Goal: Communication & Community: Ask a question

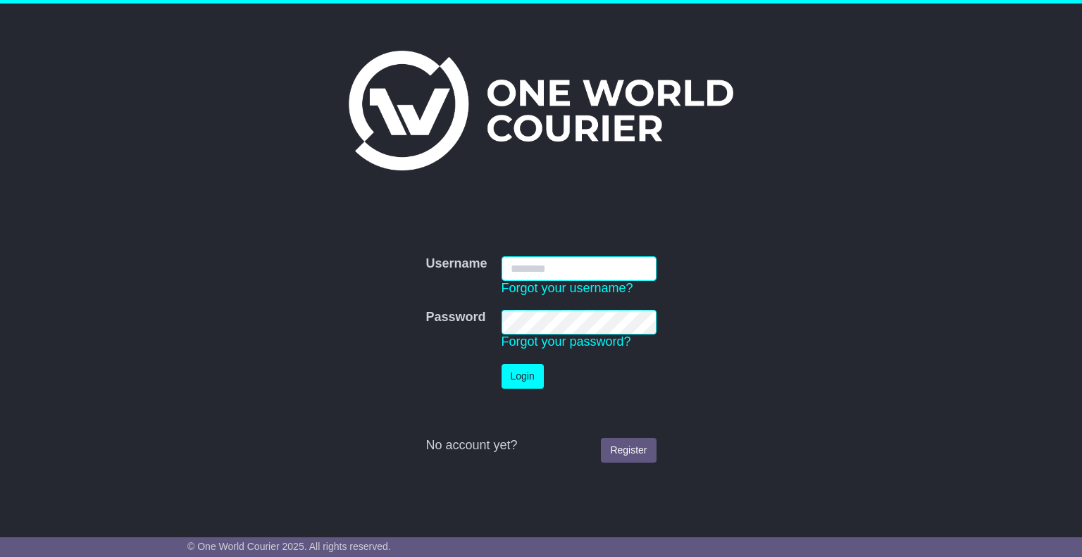
click at [549, 263] on input "Username" at bounding box center [578, 268] width 155 height 25
type input "**********"
click at [524, 373] on button "Login" at bounding box center [522, 376] width 42 height 25
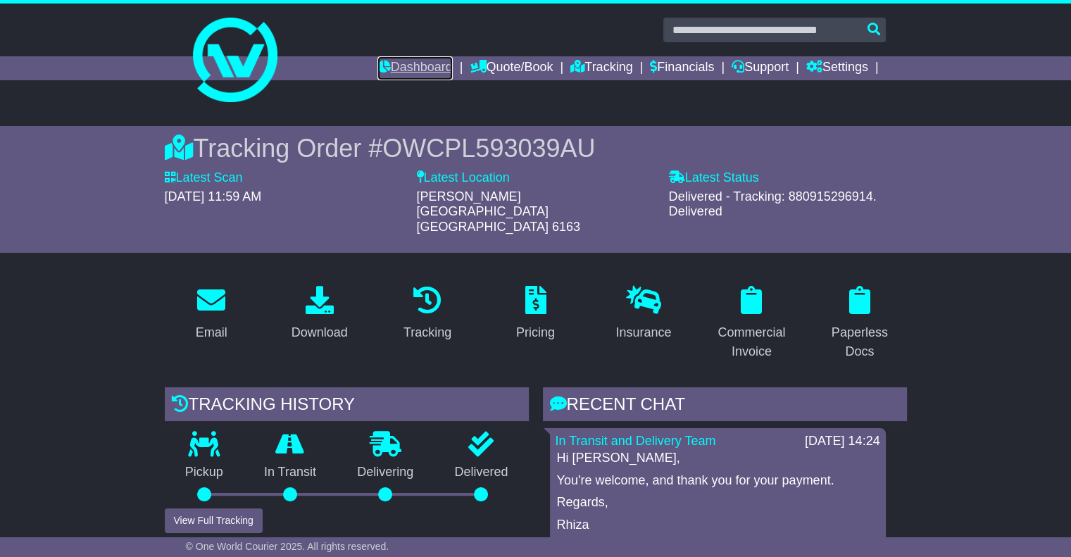
click at [413, 63] on link "Dashboard" at bounding box center [415, 68] width 75 height 24
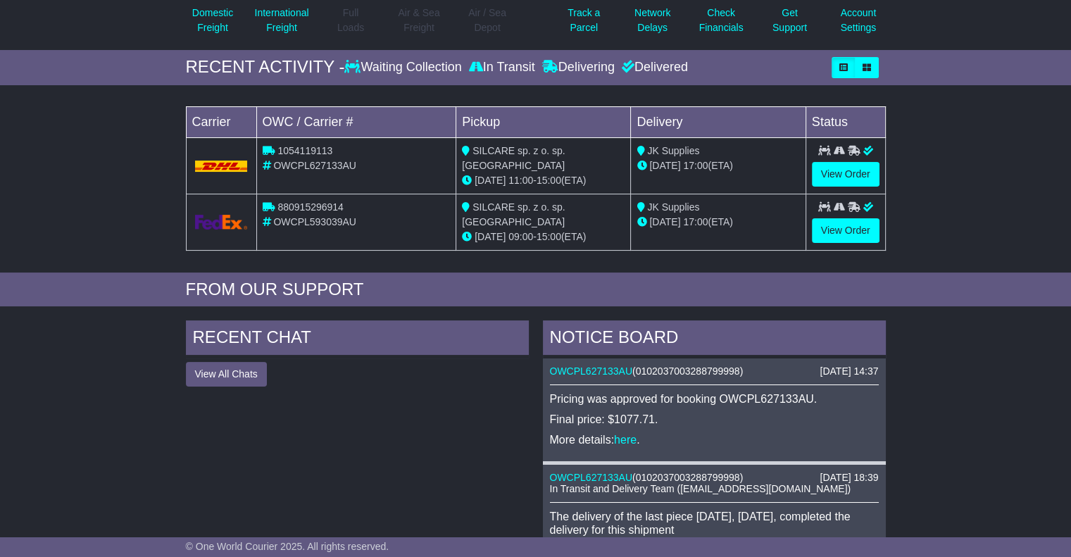
scroll to position [175, 0]
click at [631, 438] on link "here" at bounding box center [625, 439] width 23 height 12
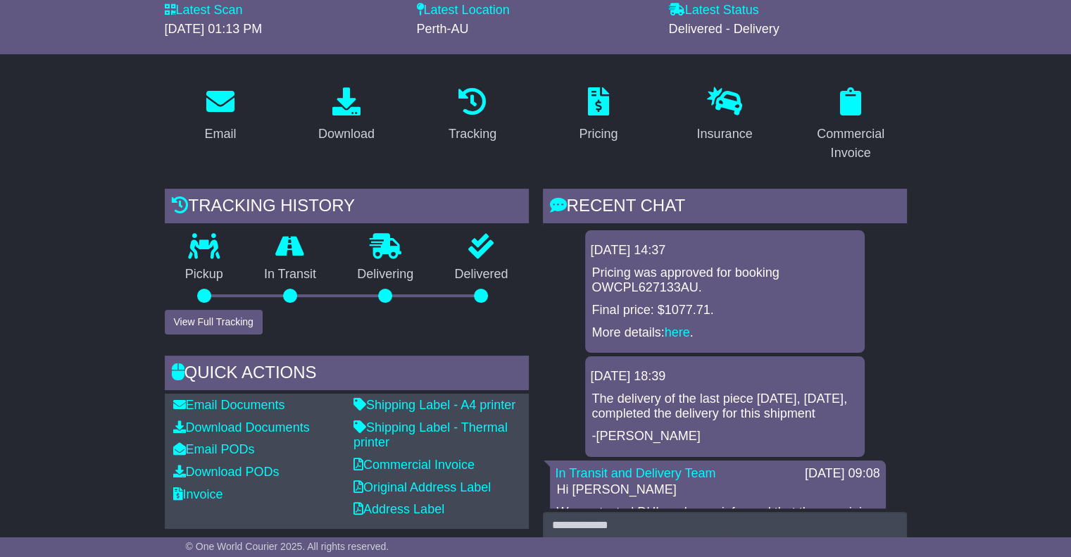
scroll to position [35, 0]
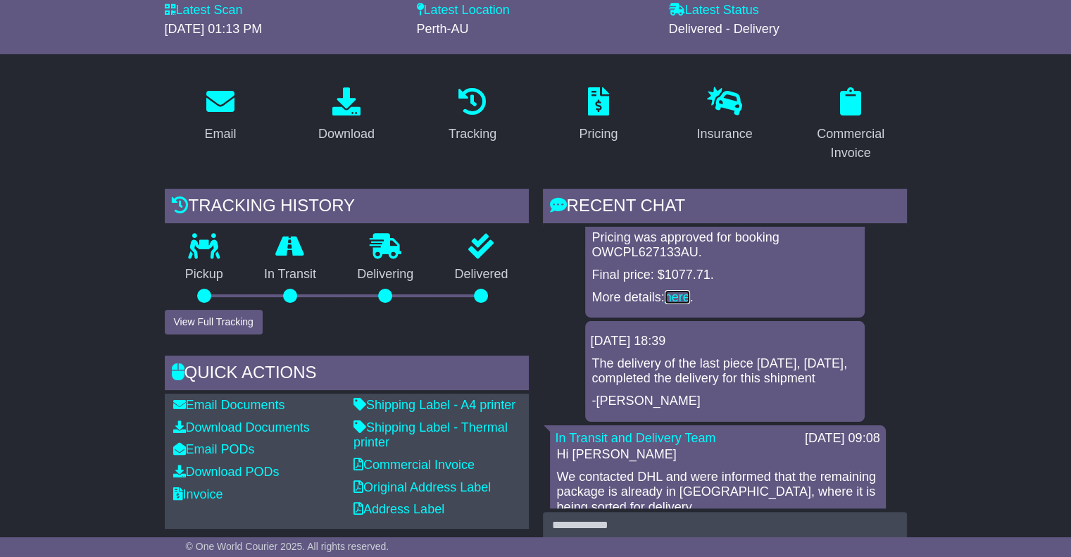
click at [682, 298] on link "here" at bounding box center [677, 297] width 25 height 14
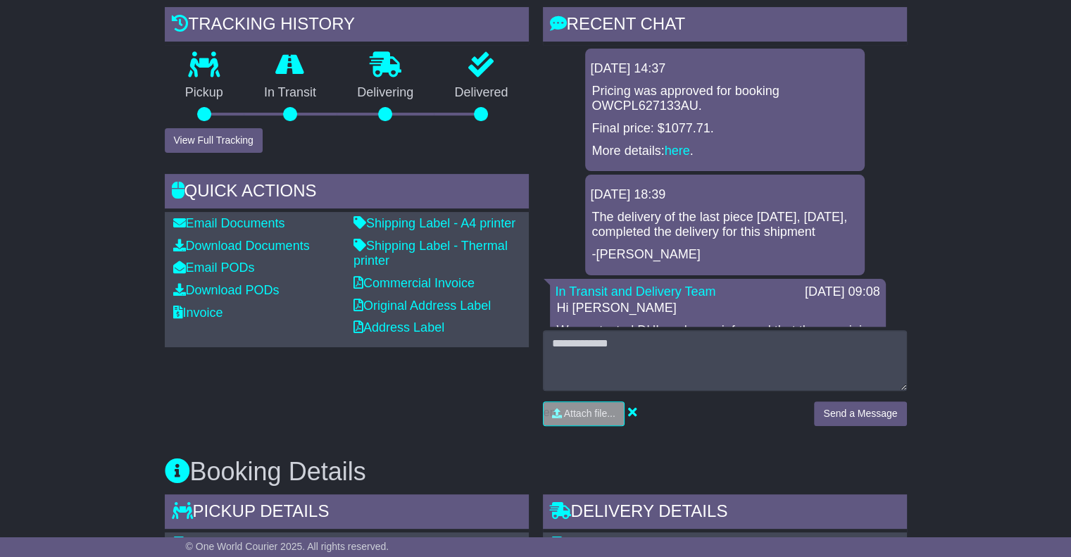
scroll to position [351, 0]
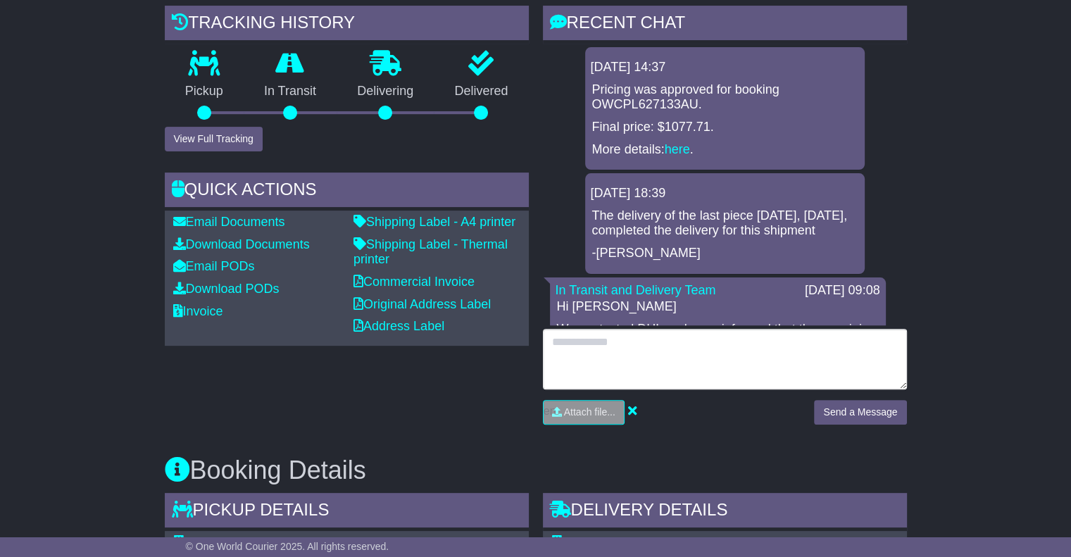
click at [583, 341] on textarea at bounding box center [725, 359] width 364 height 61
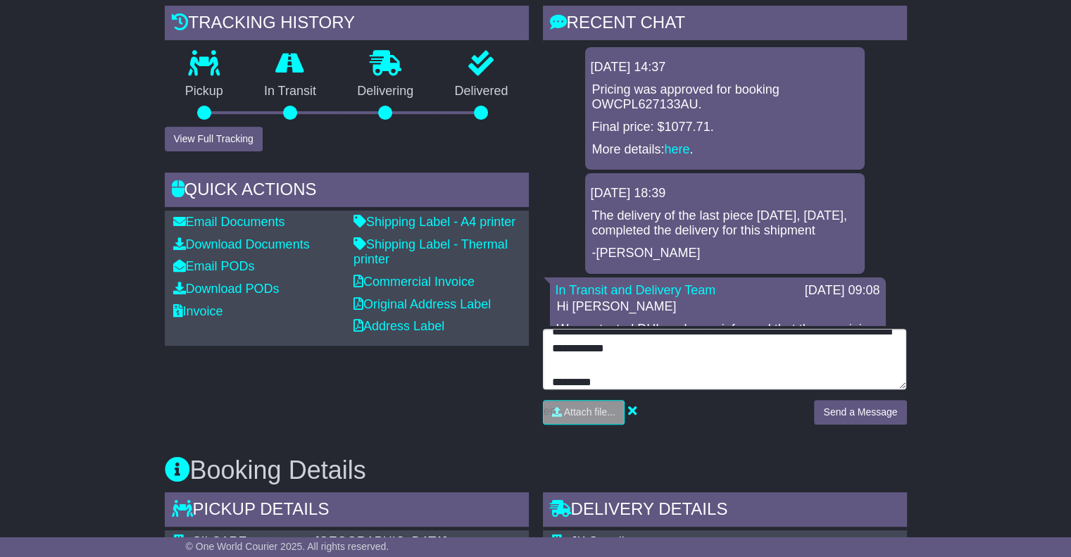
type textarea "**********"
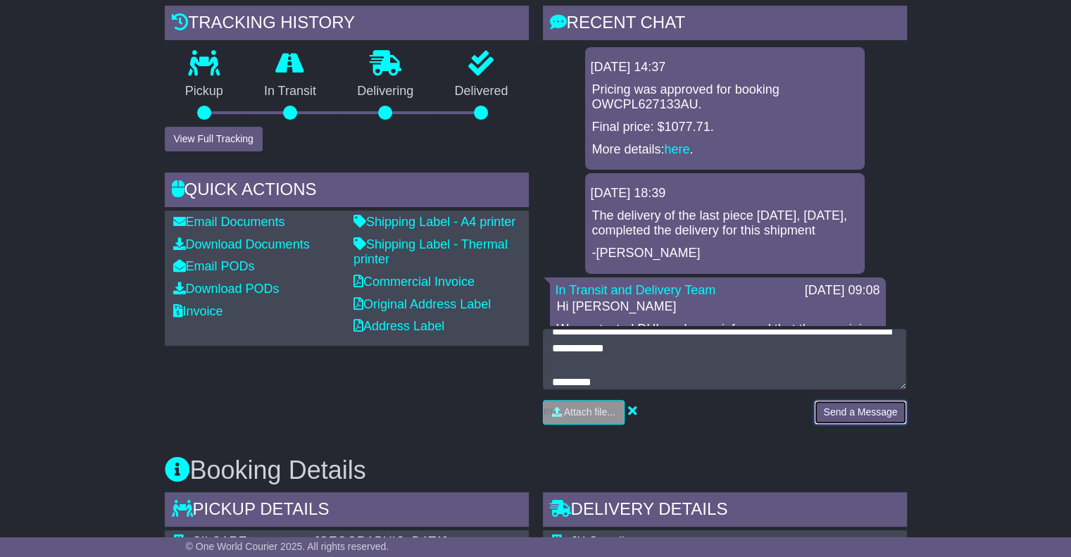
click at [840, 411] on button "Send a Message" at bounding box center [860, 412] width 92 height 25
